Goal: Navigation & Orientation: Find specific page/section

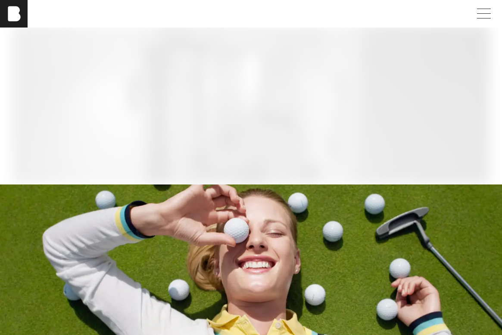
scroll to position [1223, 0]
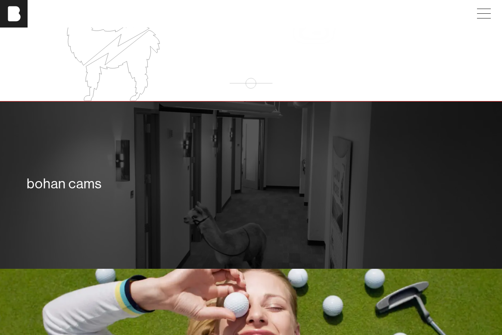
click at [164, 137] on div "bohan cams" at bounding box center [251, 186] width 502 height 168
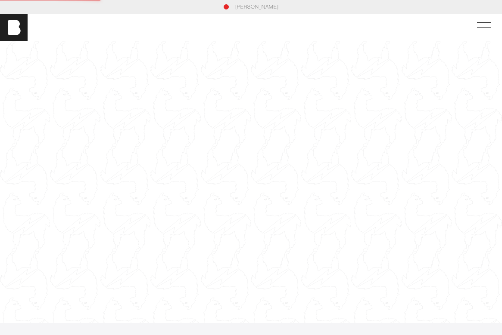
scroll to position [2, 0]
click at [7, 25] on img at bounding box center [14, 26] width 28 height 28
click at [481, 22] on span at bounding box center [482, 27] width 20 height 15
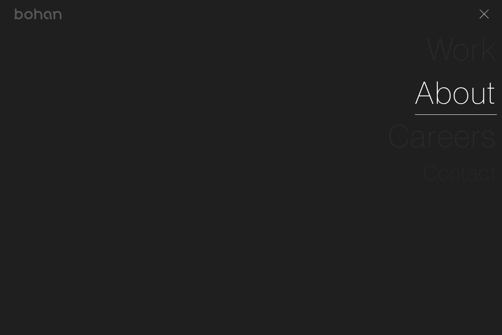
click at [448, 98] on link "About" at bounding box center [456, 92] width 82 height 43
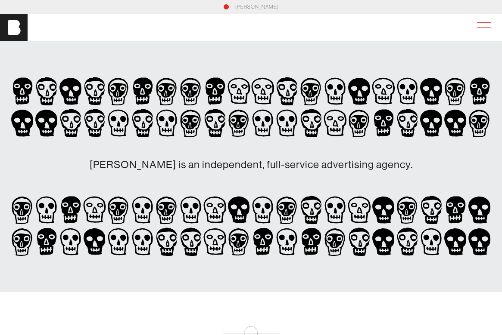
click at [481, 27] on span at bounding box center [484, 27] width 14 height 0
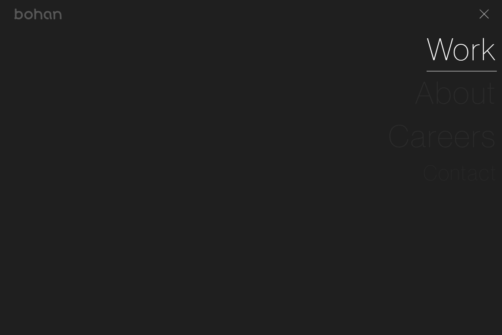
click at [442, 50] on link "Work" at bounding box center [461, 49] width 70 height 43
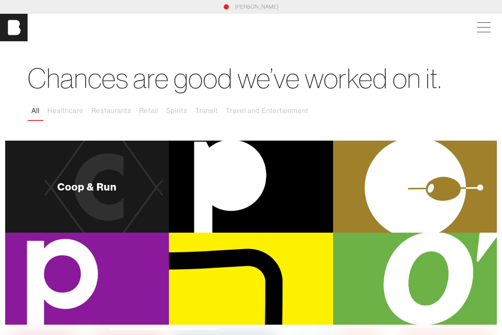
click at [161, 201] on div "Coop & Run" at bounding box center [87, 187] width 164 height 92
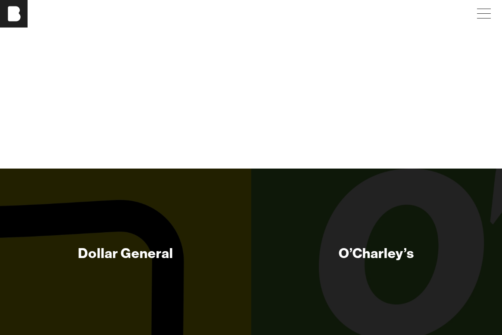
scroll to position [2879, 0]
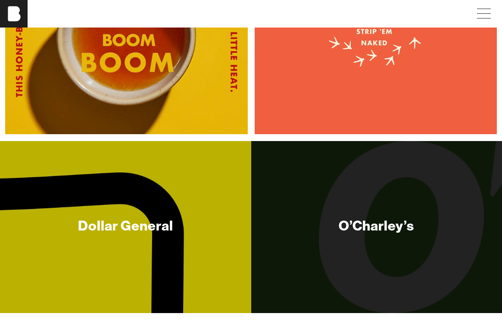
click at [126, 234] on div "Dollar General" at bounding box center [125, 225] width 95 height 17
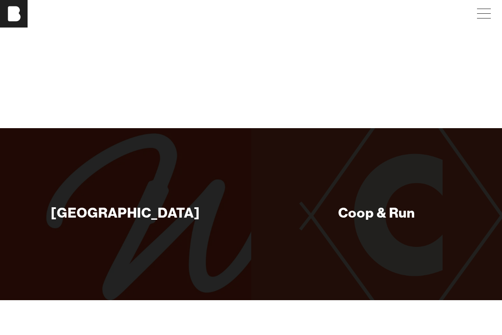
scroll to position [2238, 0]
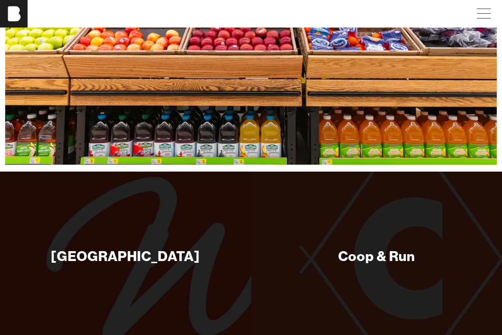
click at [163, 209] on div "[GEOGRAPHIC_DATA]" at bounding box center [125, 258] width 251 height 172
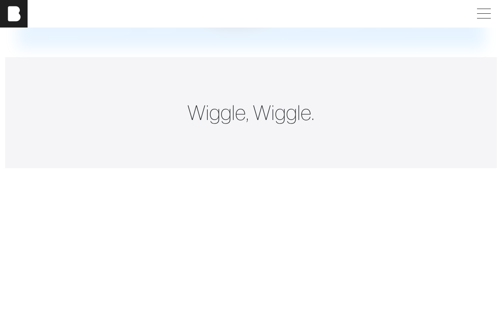
scroll to position [985, 0]
